Goal: Check status: Check status

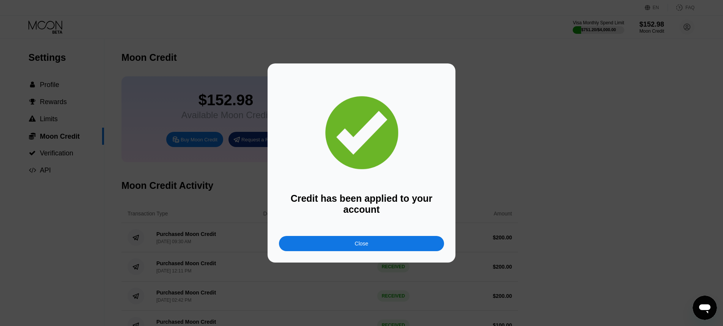
click at [323, 235] on div "Credit has been applied to your account Close" at bounding box center [361, 163] width 165 height 176
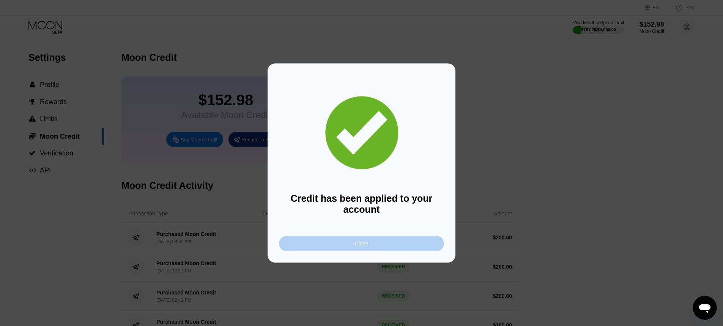
click at [323, 241] on div "Close" at bounding box center [361, 243] width 165 height 15
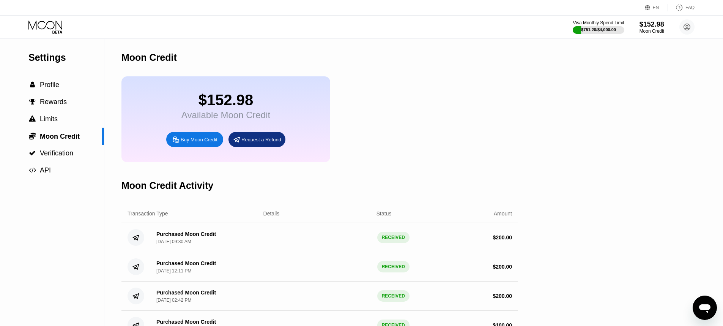
click at [213, 123] on div "$152.98 Available Moon Credit Buy Moon Credit Request a Refund" at bounding box center [226, 119] width 209 height 86
click at [183, 99] on div "$152.98" at bounding box center [225, 100] width 89 height 17
click at [55, 26] on icon at bounding box center [45, 25] width 34 height 9
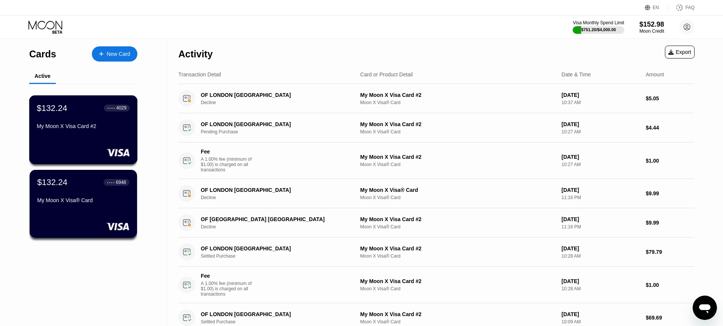
click at [73, 129] on div "My Moon X Visa Card #2" at bounding box center [83, 126] width 93 height 6
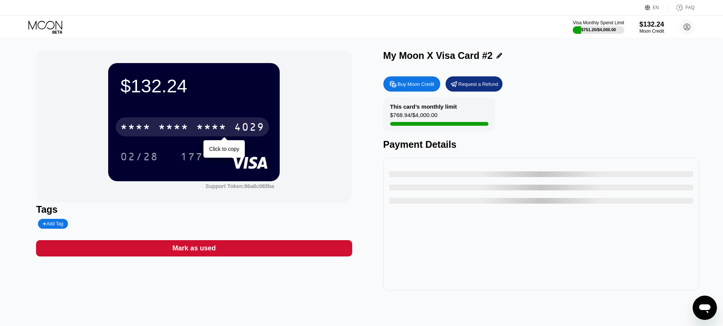
click at [222, 123] on div "* * * *" at bounding box center [211, 128] width 30 height 12
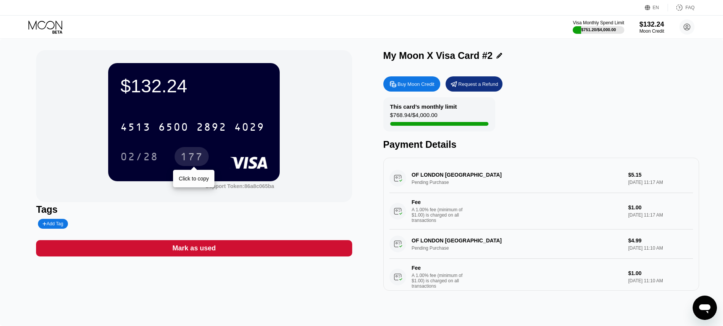
click at [197, 156] on div "177" at bounding box center [191, 157] width 23 height 12
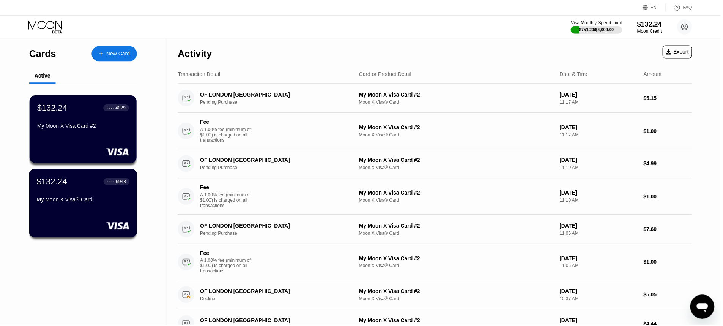
click at [88, 205] on div "My Moon X Visa® Card" at bounding box center [83, 201] width 93 height 9
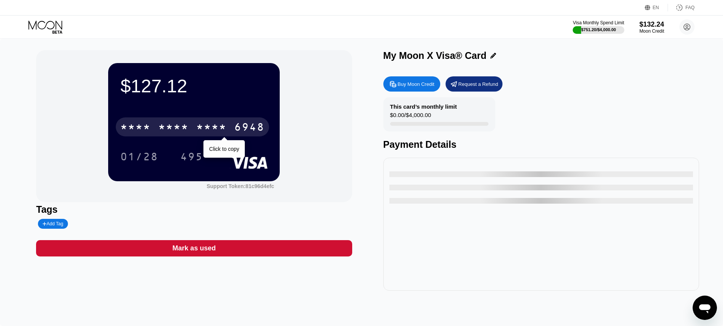
click at [154, 131] on div "* * * * * * * * * * * * 6948" at bounding box center [192, 126] width 153 height 19
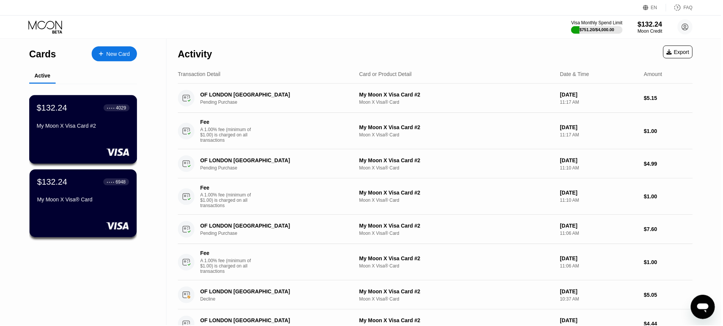
click at [85, 130] on div "My Moon X Visa Card #2" at bounding box center [83, 127] width 93 height 9
